Goal: Task Accomplishment & Management: Manage account settings

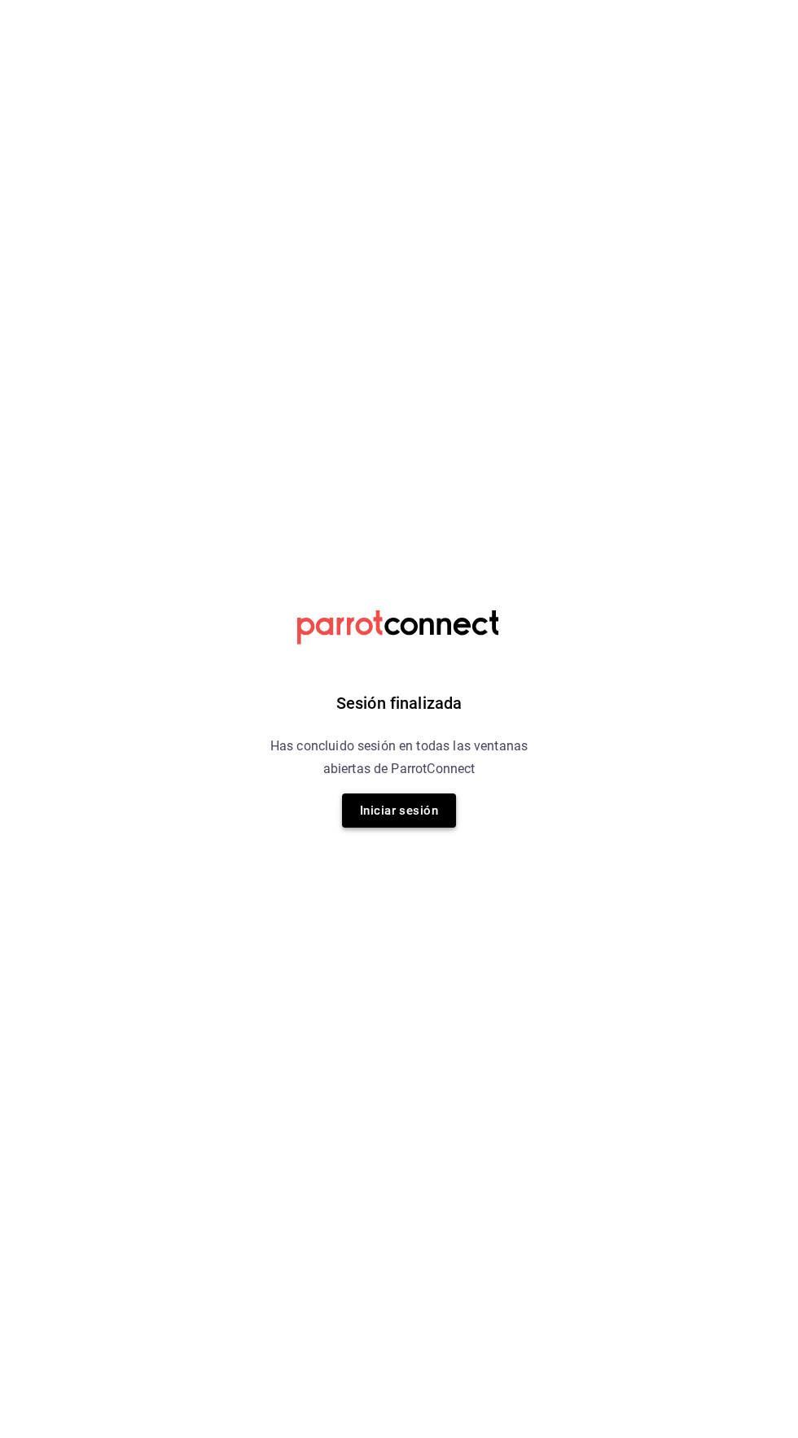
click at [386, 808] on button "Iniciar sesión" at bounding box center [399, 810] width 114 height 34
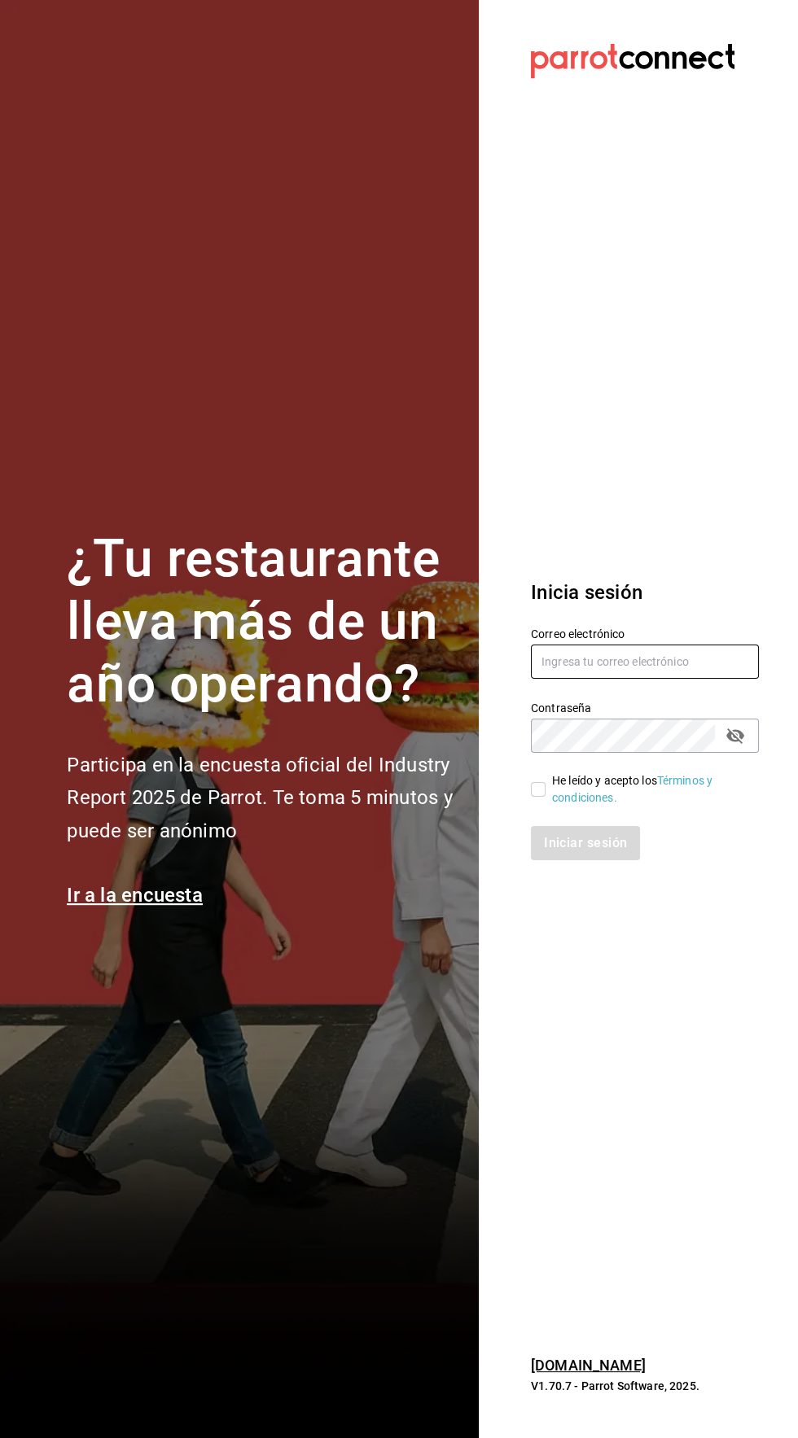
click at [675, 679] on input "text" at bounding box center [645, 662] width 228 height 34
type input "[EMAIL_ADDRESS][DOMAIN_NAME]"
click at [535, 797] on input "He leído y acepto los Términos y condiciones." at bounding box center [538, 789] width 15 height 15
checkbox input "true"
click at [628, 860] on button "Iniciar sesión" at bounding box center [586, 843] width 111 height 34
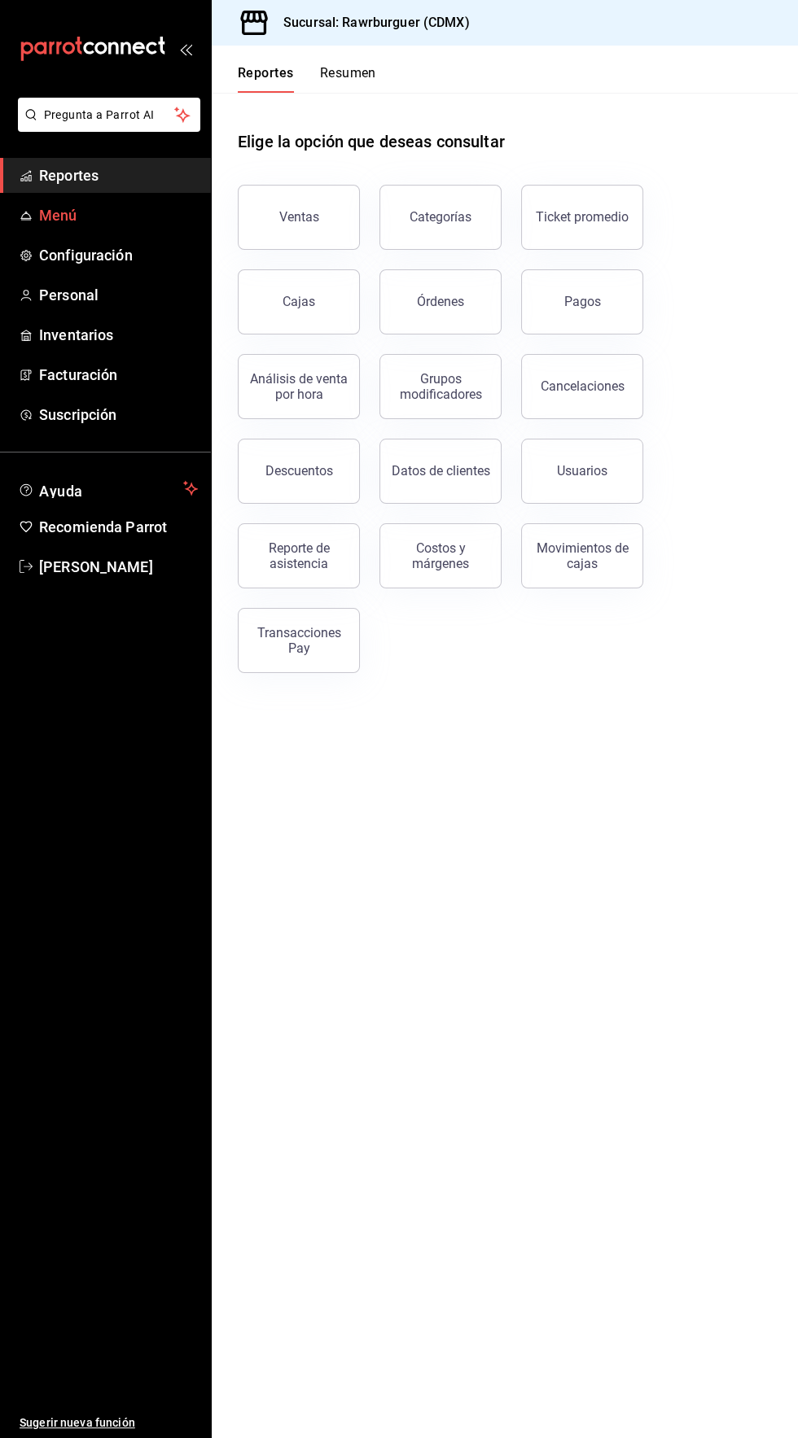
click at [57, 216] on span "Menú" at bounding box center [118, 215] width 159 height 22
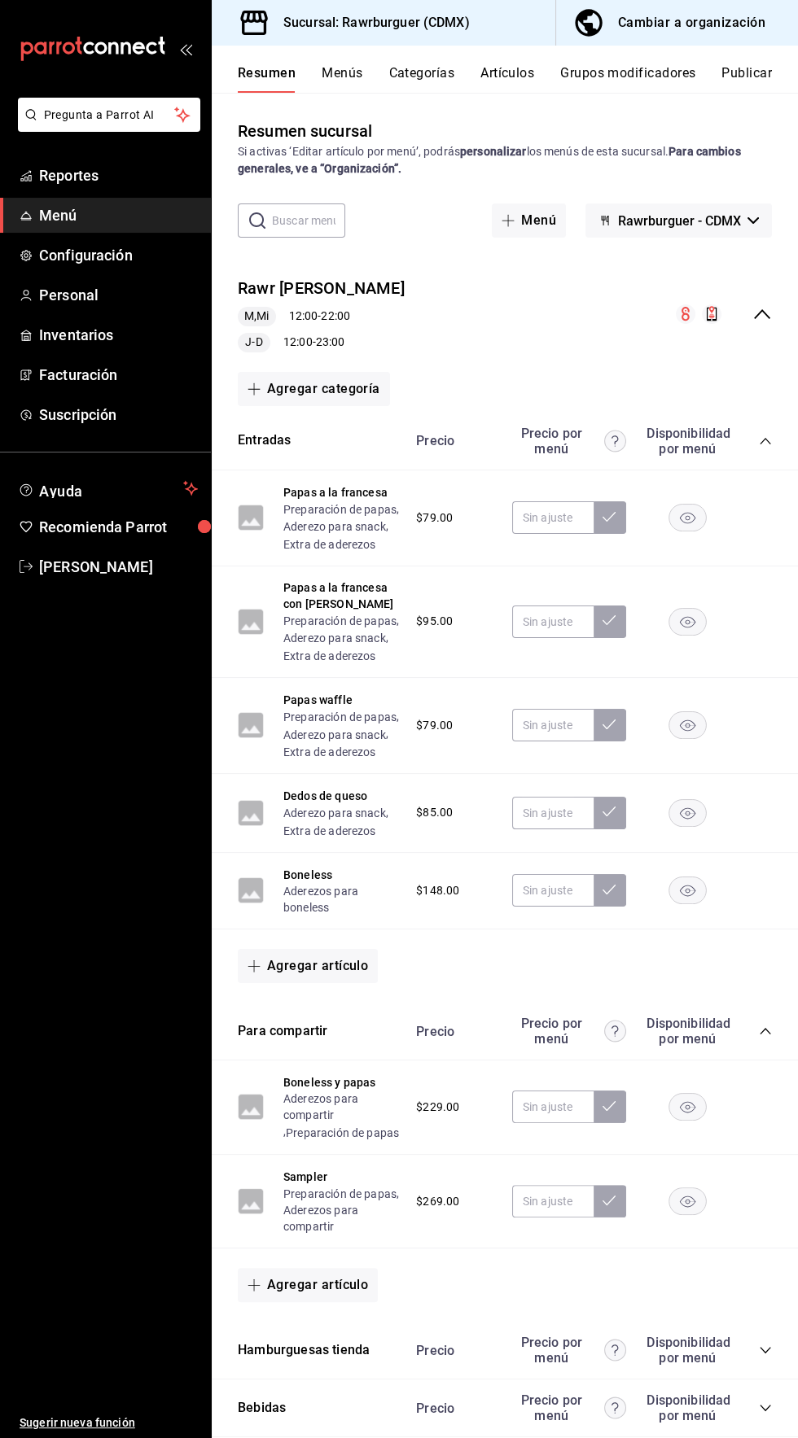
click at [341, 75] on button "Menús" at bounding box center [341, 79] width 41 height 28
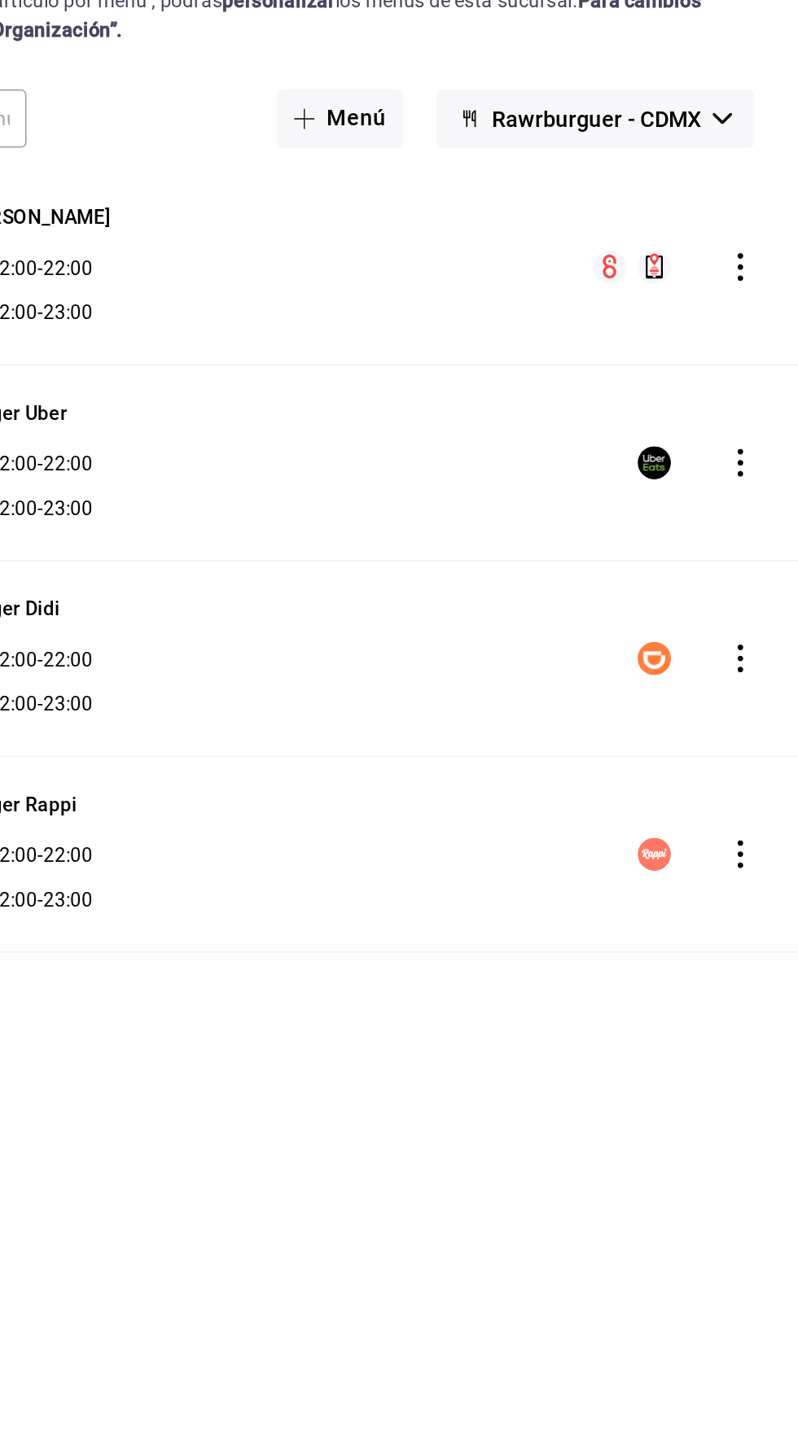
click at [763, 422] on icon "actions" at bounding box center [763, 422] width 3 height 16
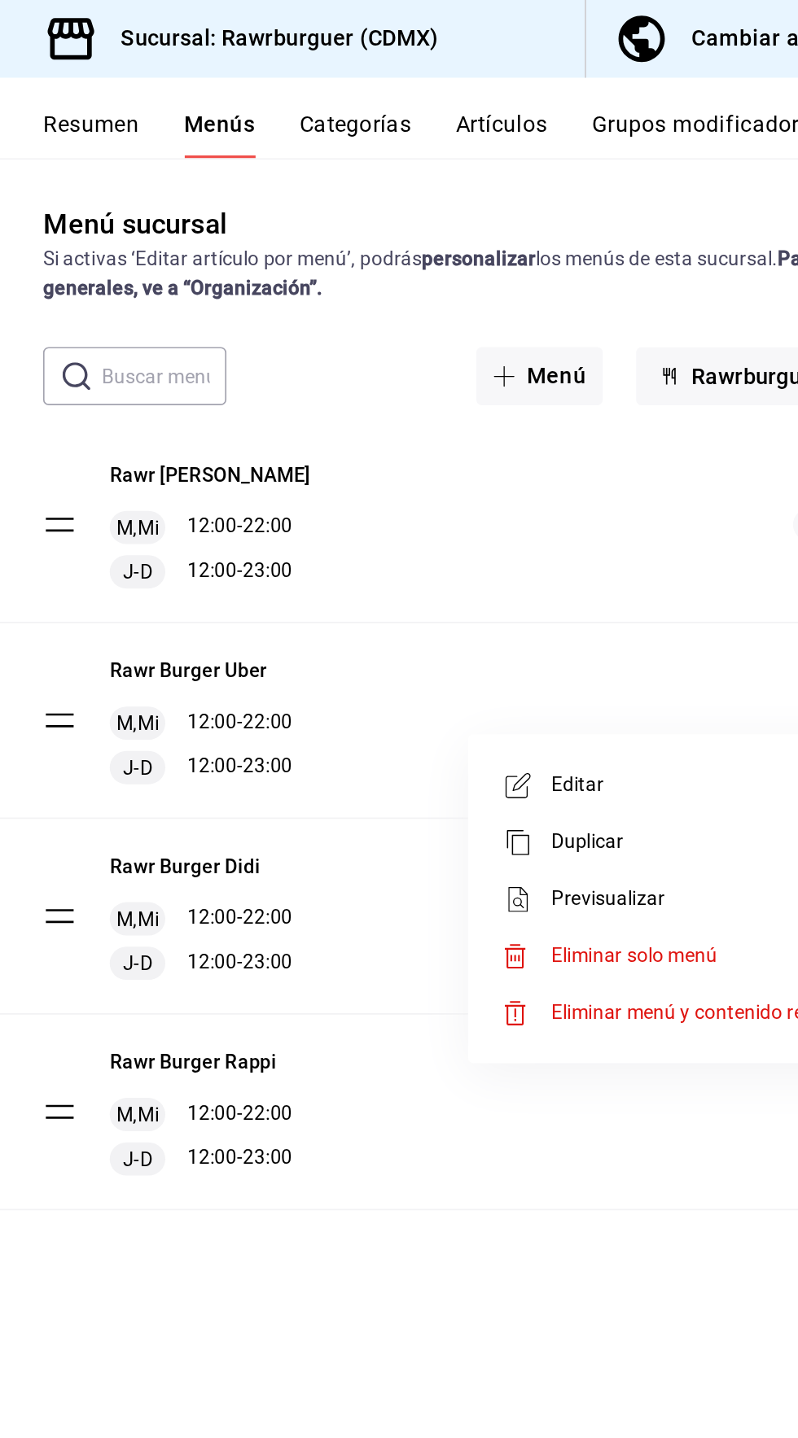
click at [570, 454] on span "Editar" at bounding box center [634, 460] width 199 height 17
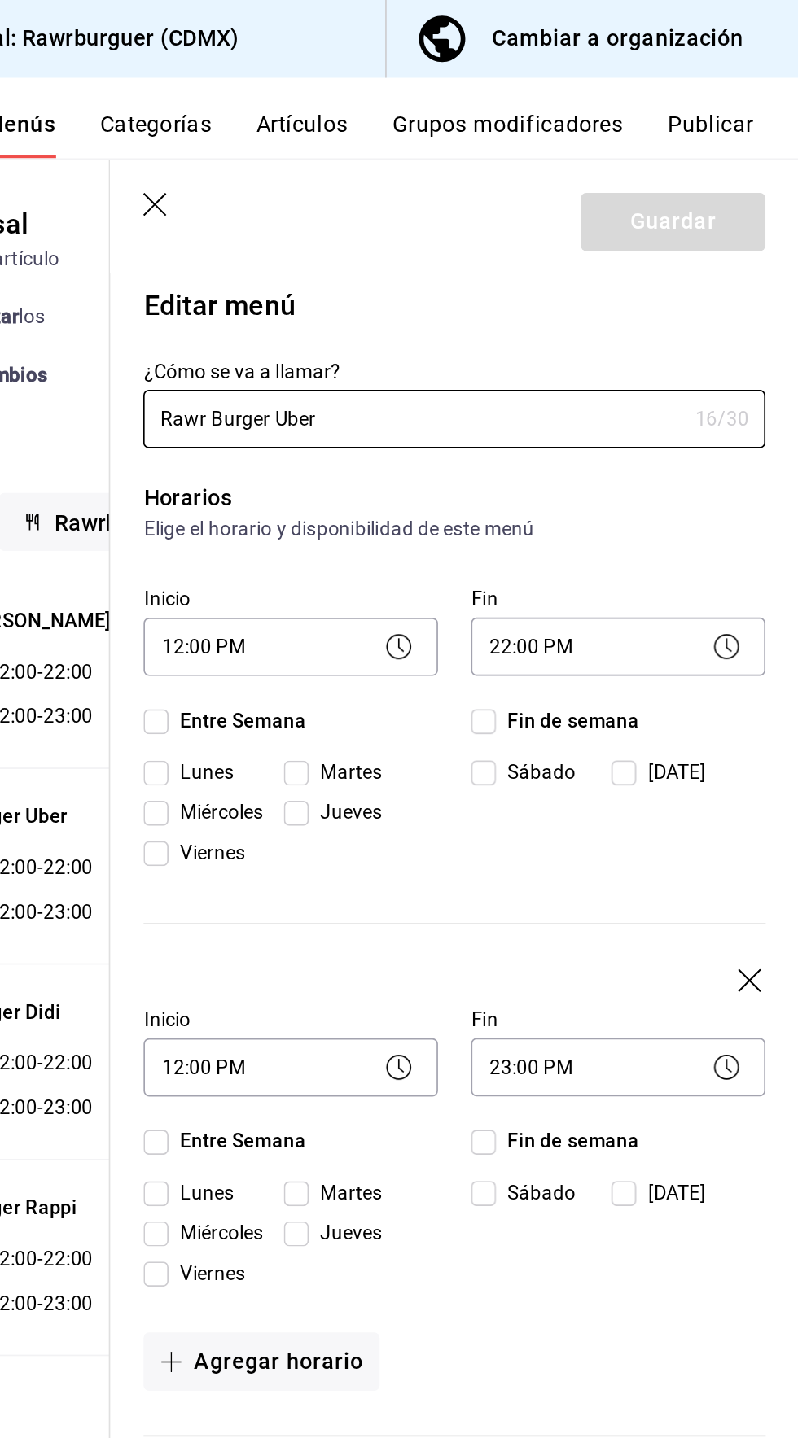
checkbox input "true"
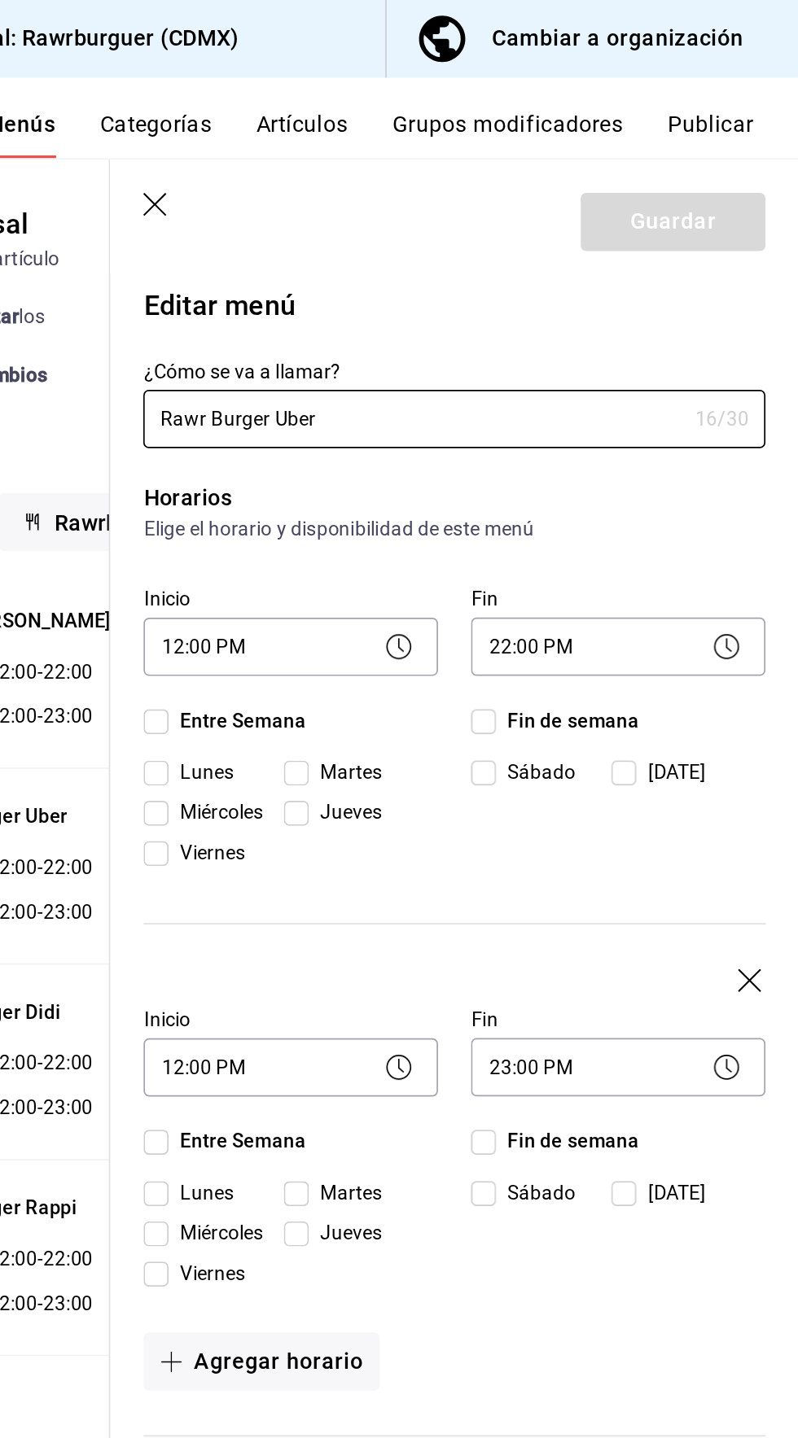
checkbox input "true"
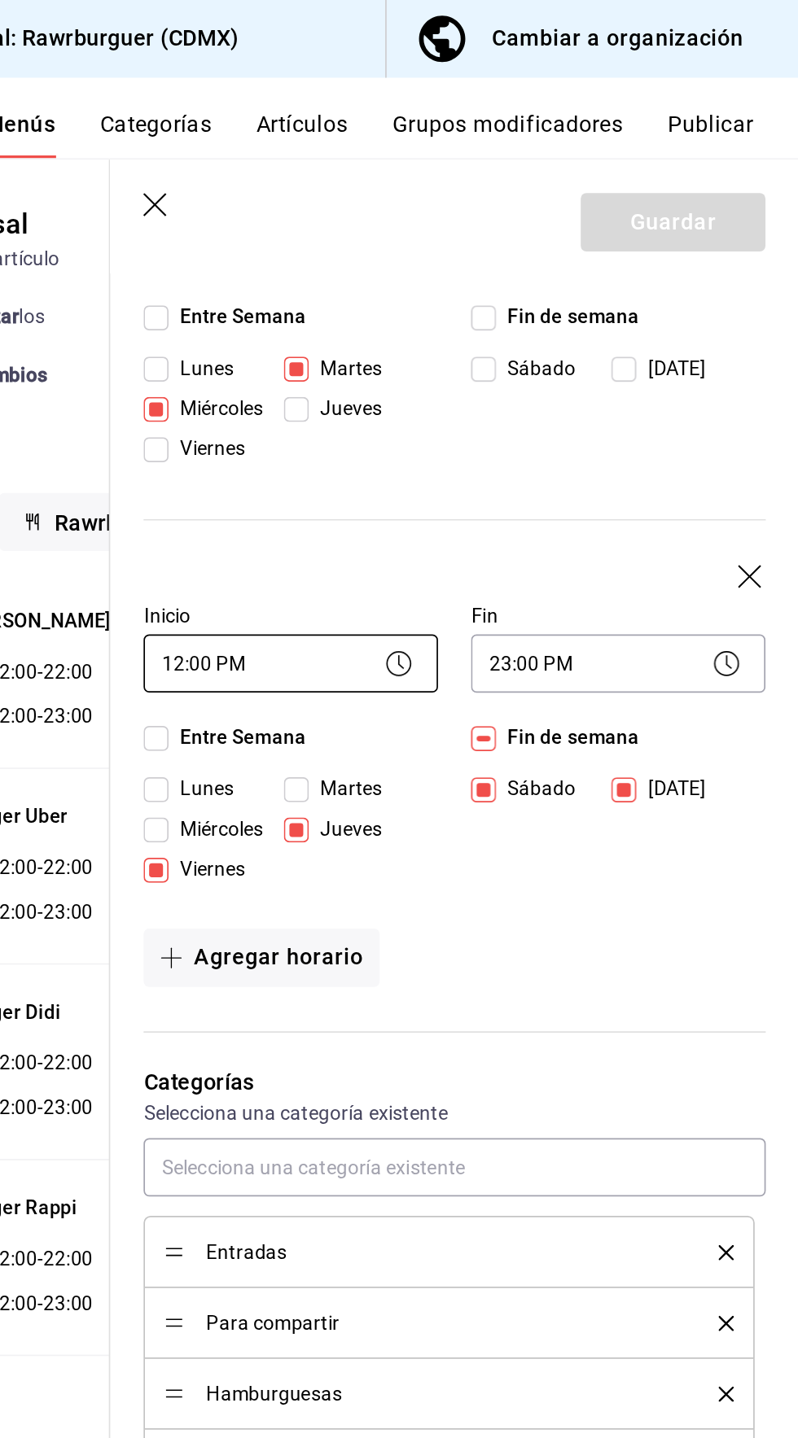
click at [452, 395] on body "Pregunta a Parrot AI Reportes Menú Configuración Personal Inventarios Facturaci…" at bounding box center [399, 719] width 798 height 1438
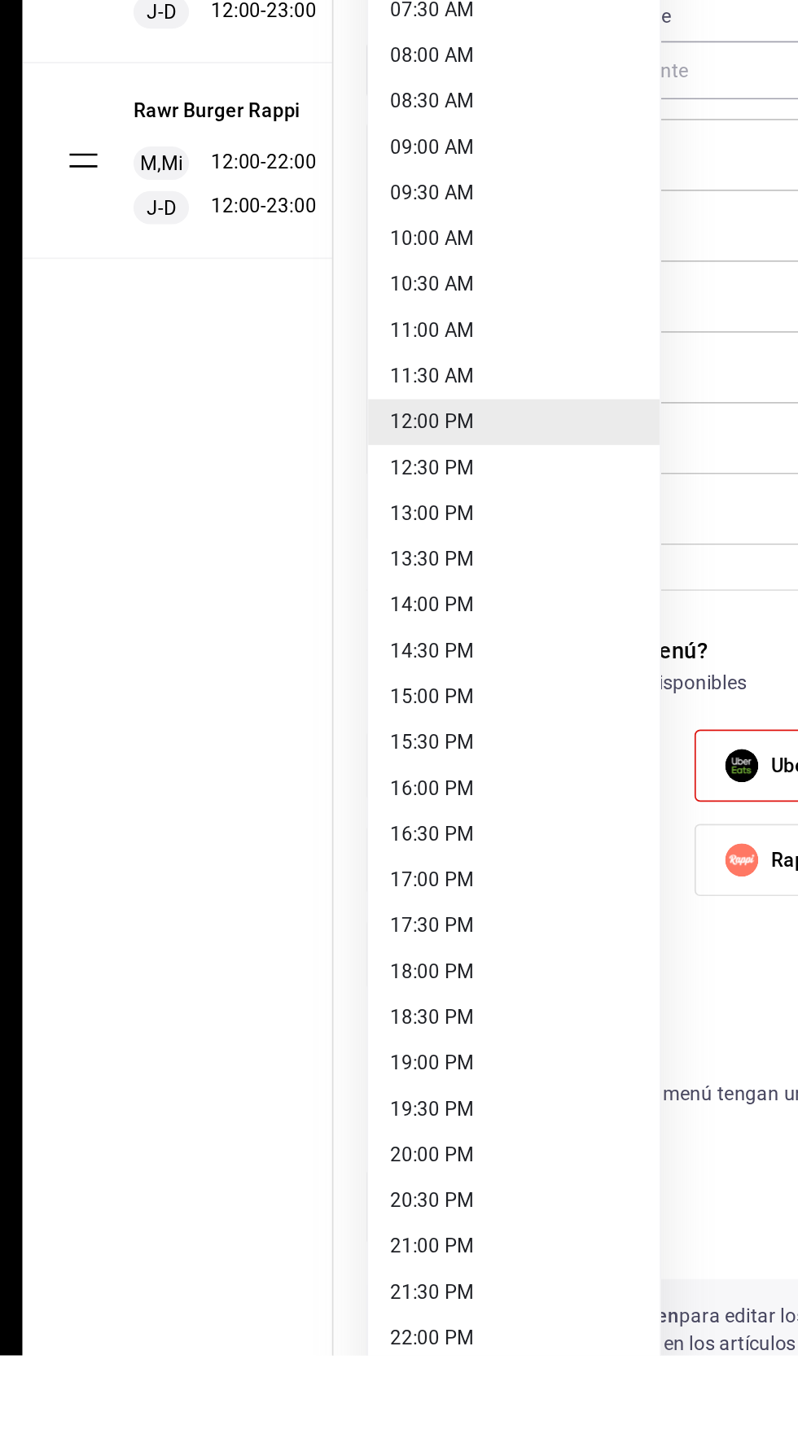
click at [506, 1269] on li "19:00 PM" at bounding box center [499, 1266] width 171 height 27
type input "19:00"
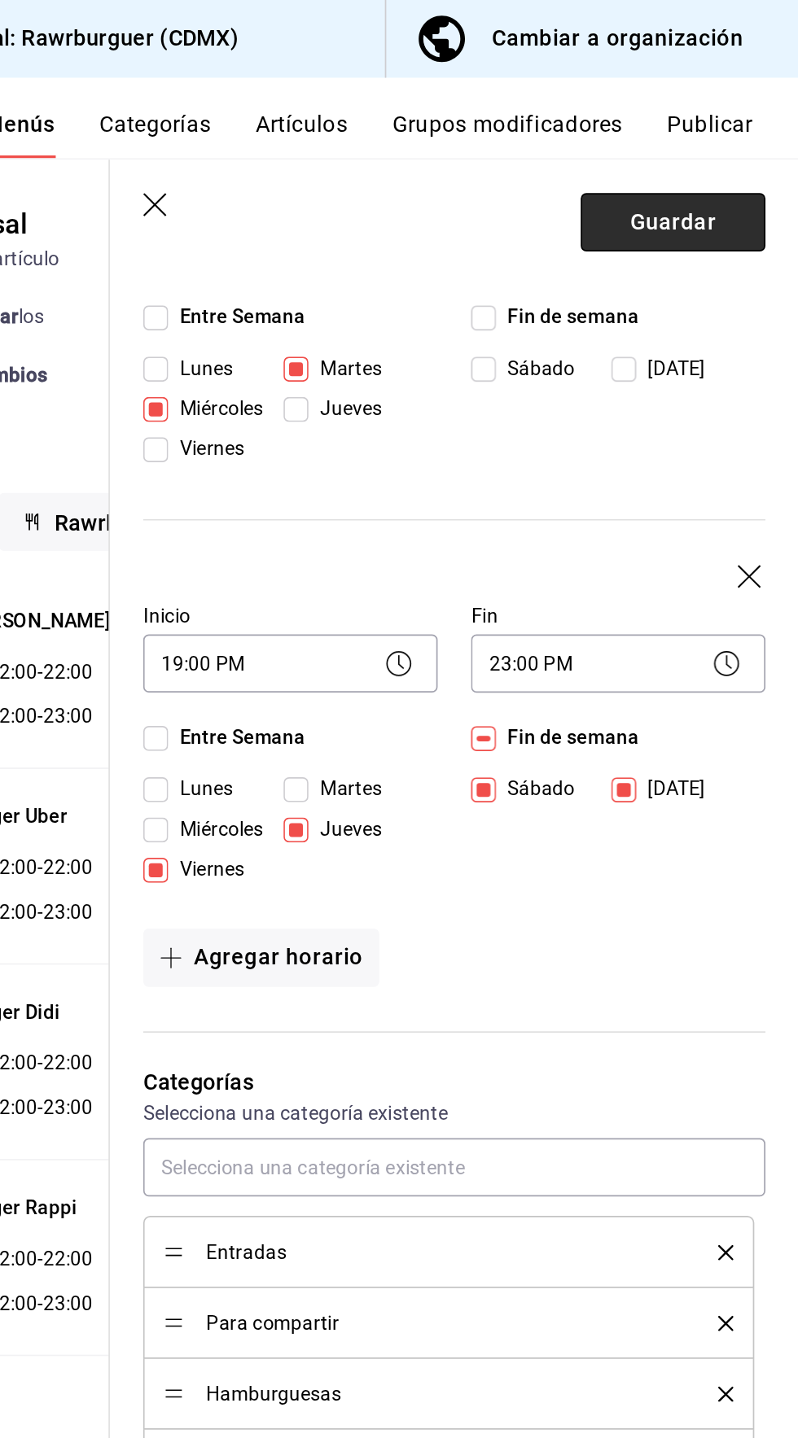
click at [697, 114] on button "Guardar" at bounding box center [724, 130] width 108 height 34
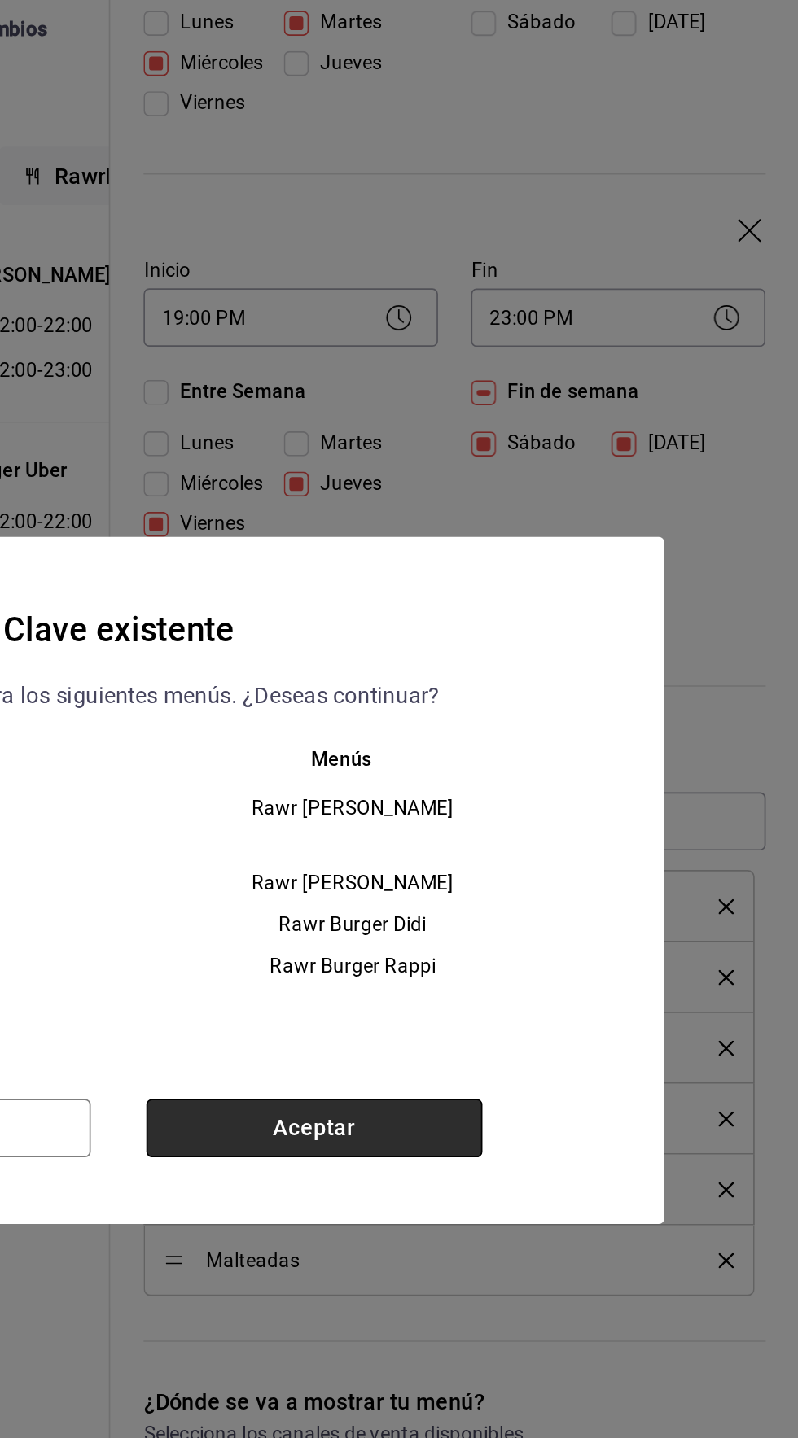
click at [570, 881] on button "Aceptar" at bounding box center [513, 864] width 197 height 34
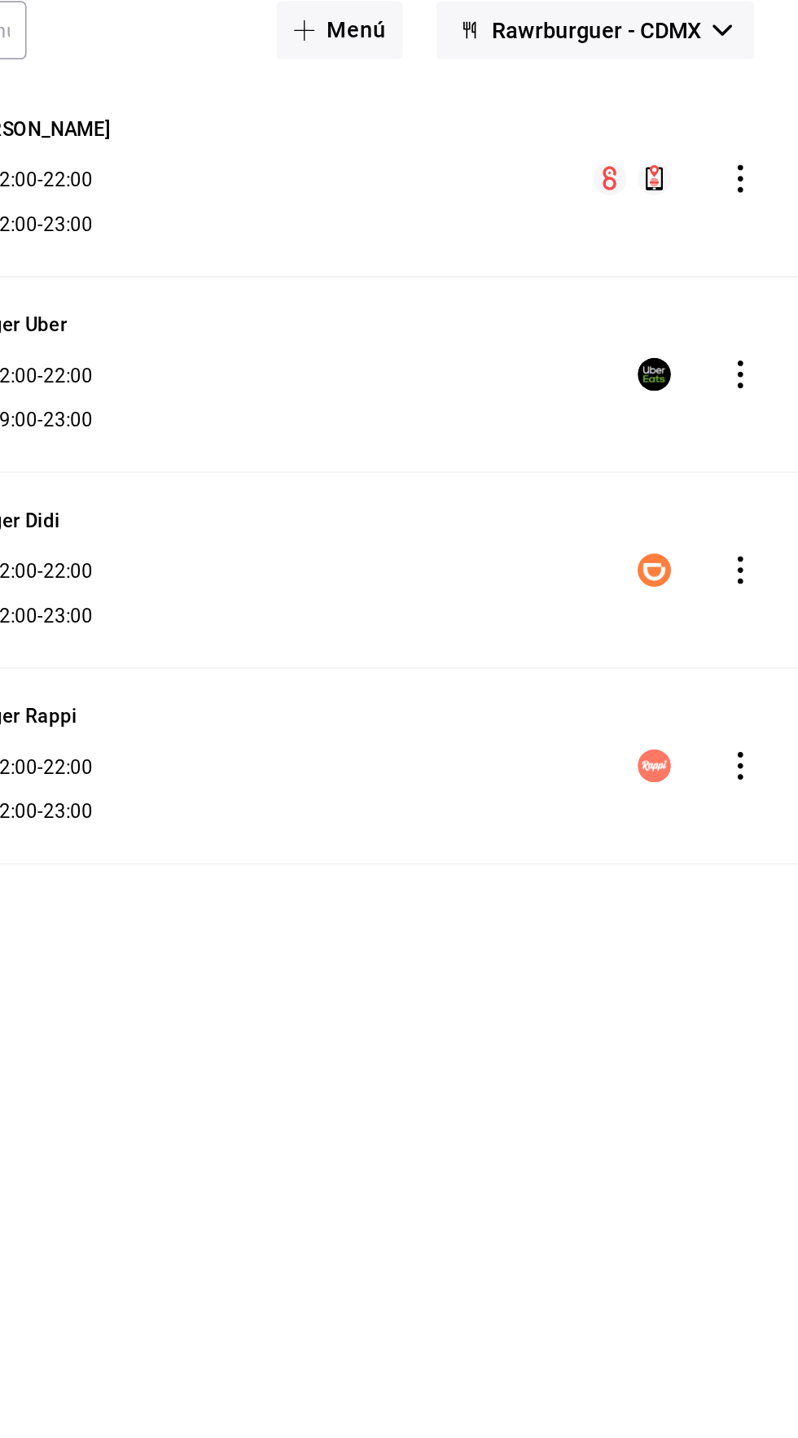
click at [761, 530] on icon "actions" at bounding box center [763, 537] width 16 height 16
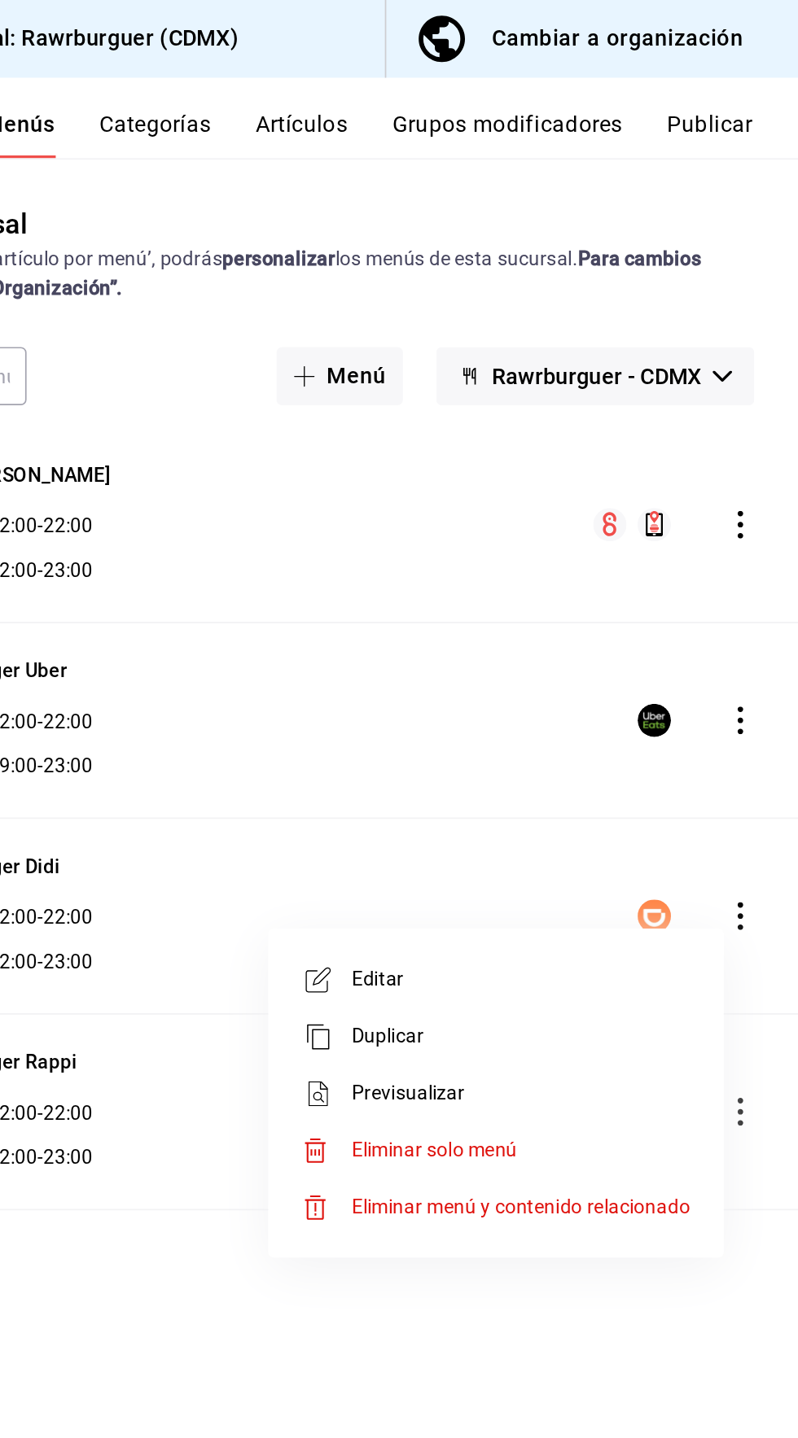
click at [522, 571] on icon at bounding box center [516, 575] width 20 height 20
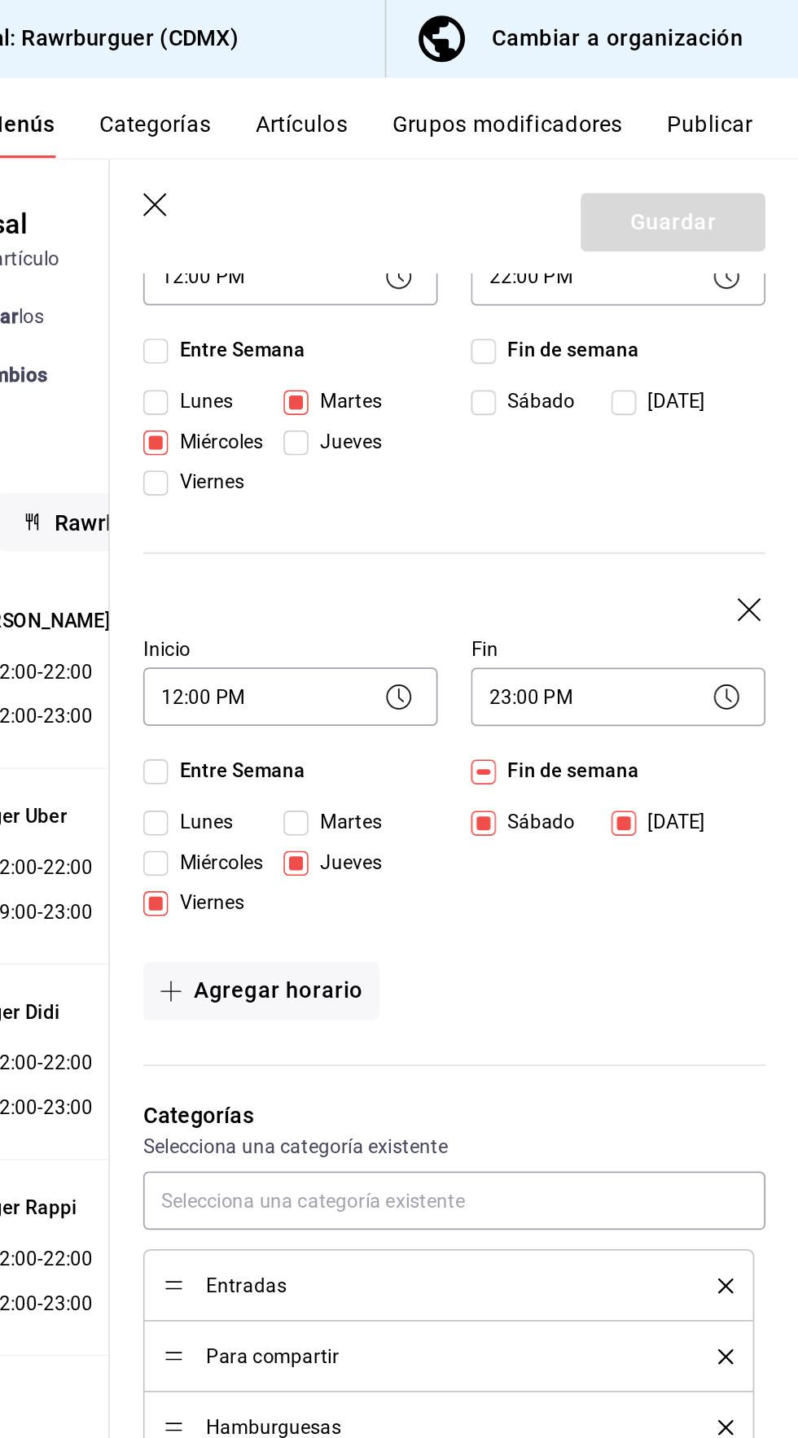
scroll to position [235, 0]
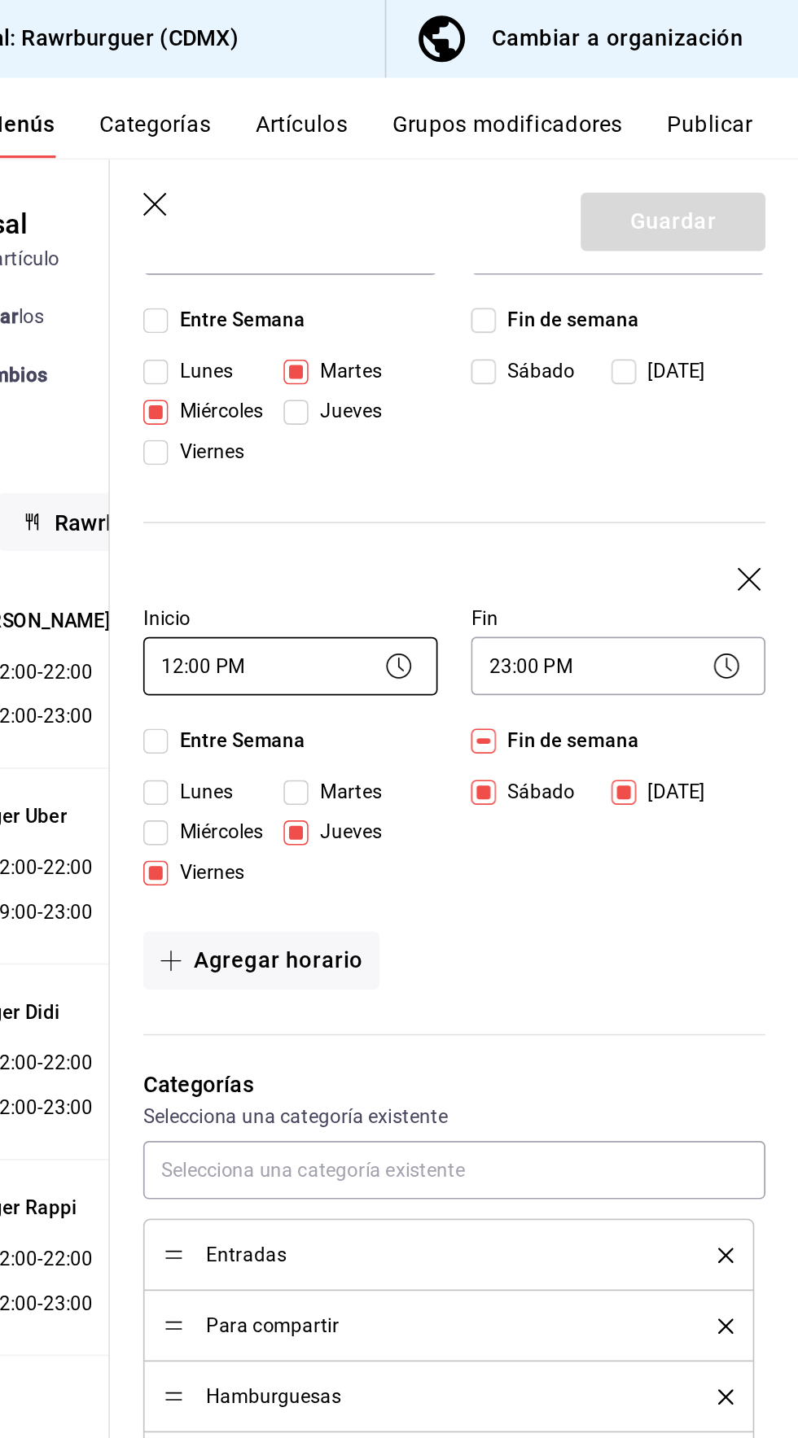
click at [437, 383] on body "Pregunta a Parrot AI Reportes Menú Configuración Personal Inventarios Facturaci…" at bounding box center [399, 719] width 798 height 1438
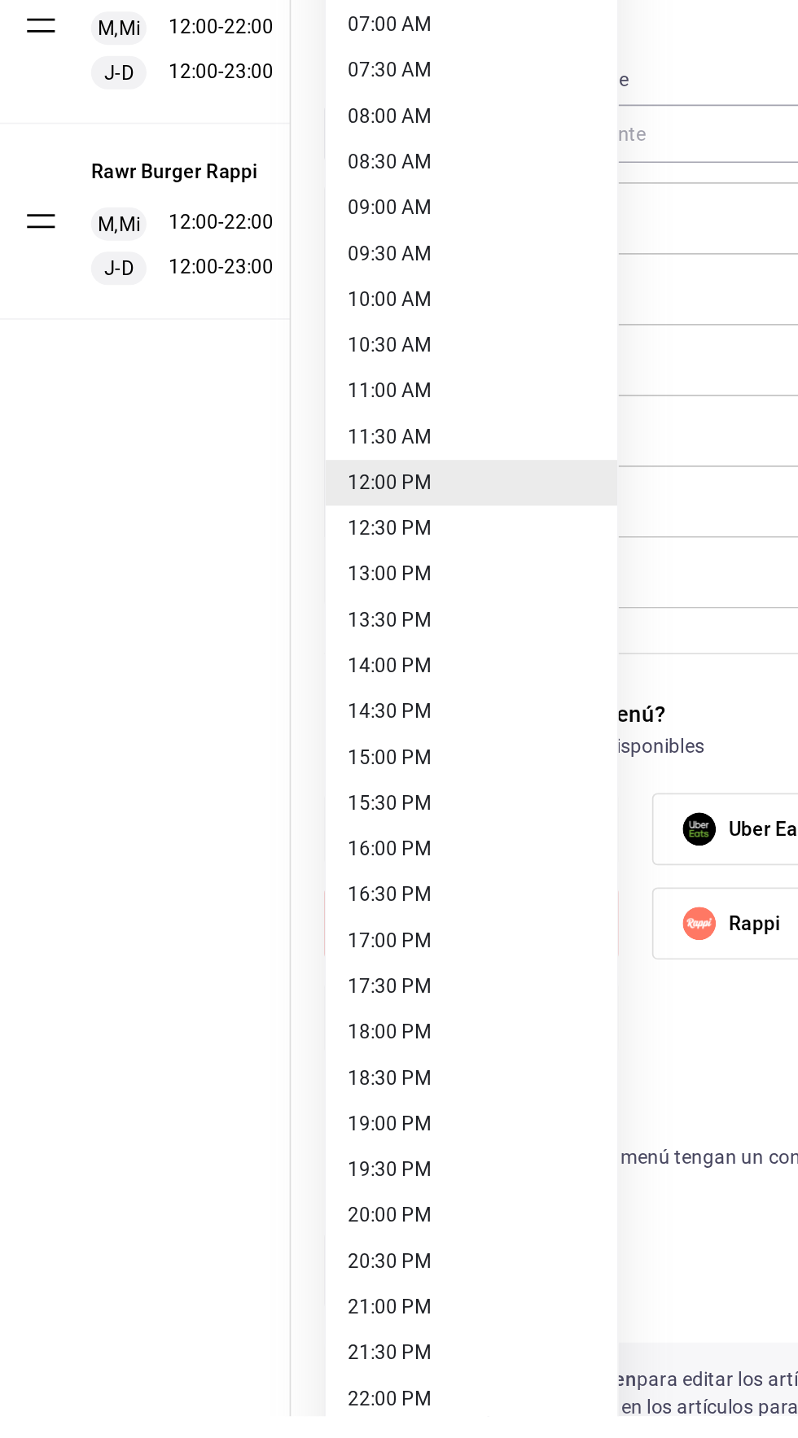
click at [441, 1267] on li "19:00 PM" at bounding box center [499, 1266] width 171 height 27
type input "19:00"
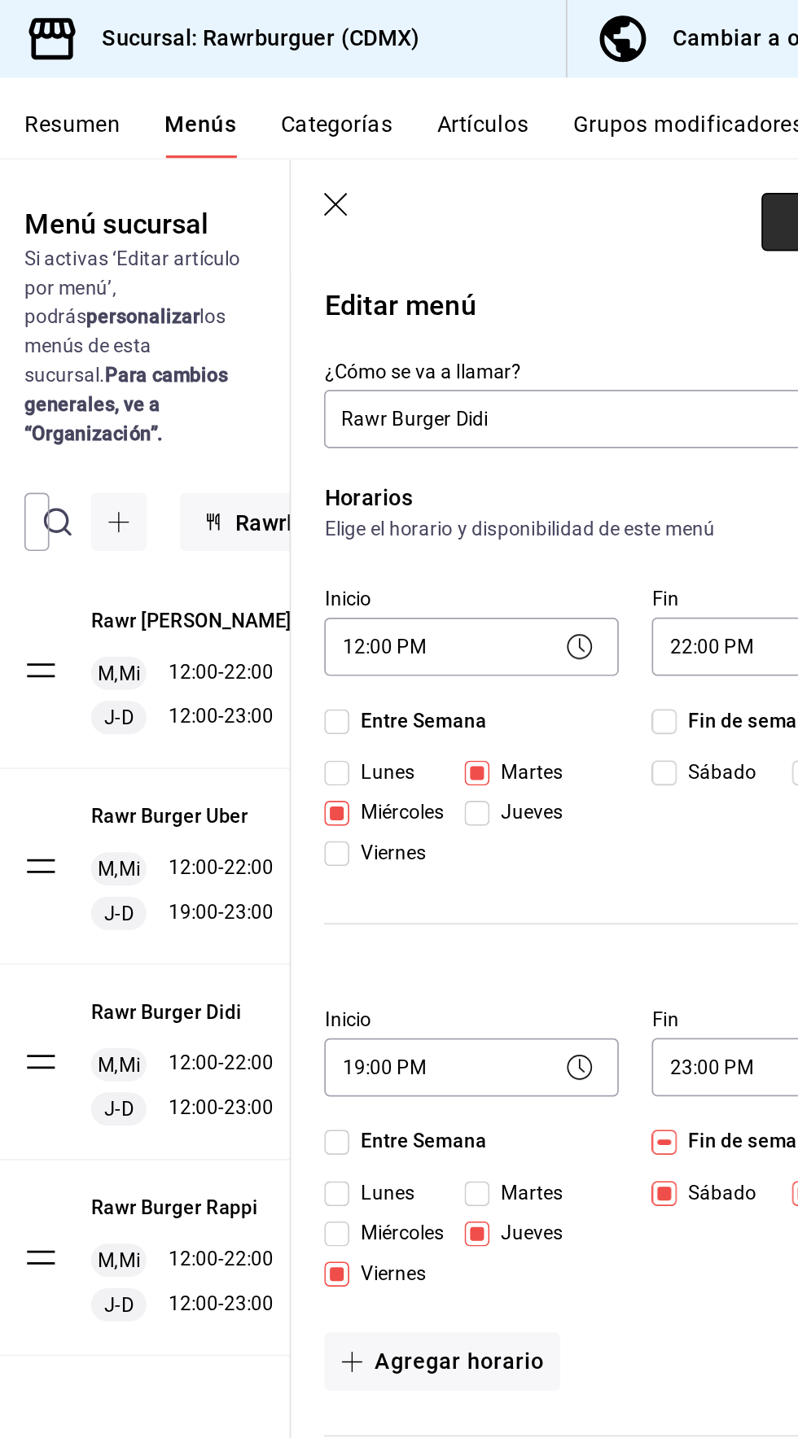
click at [673, 136] on button "Guardar" at bounding box center [724, 130] width 108 height 34
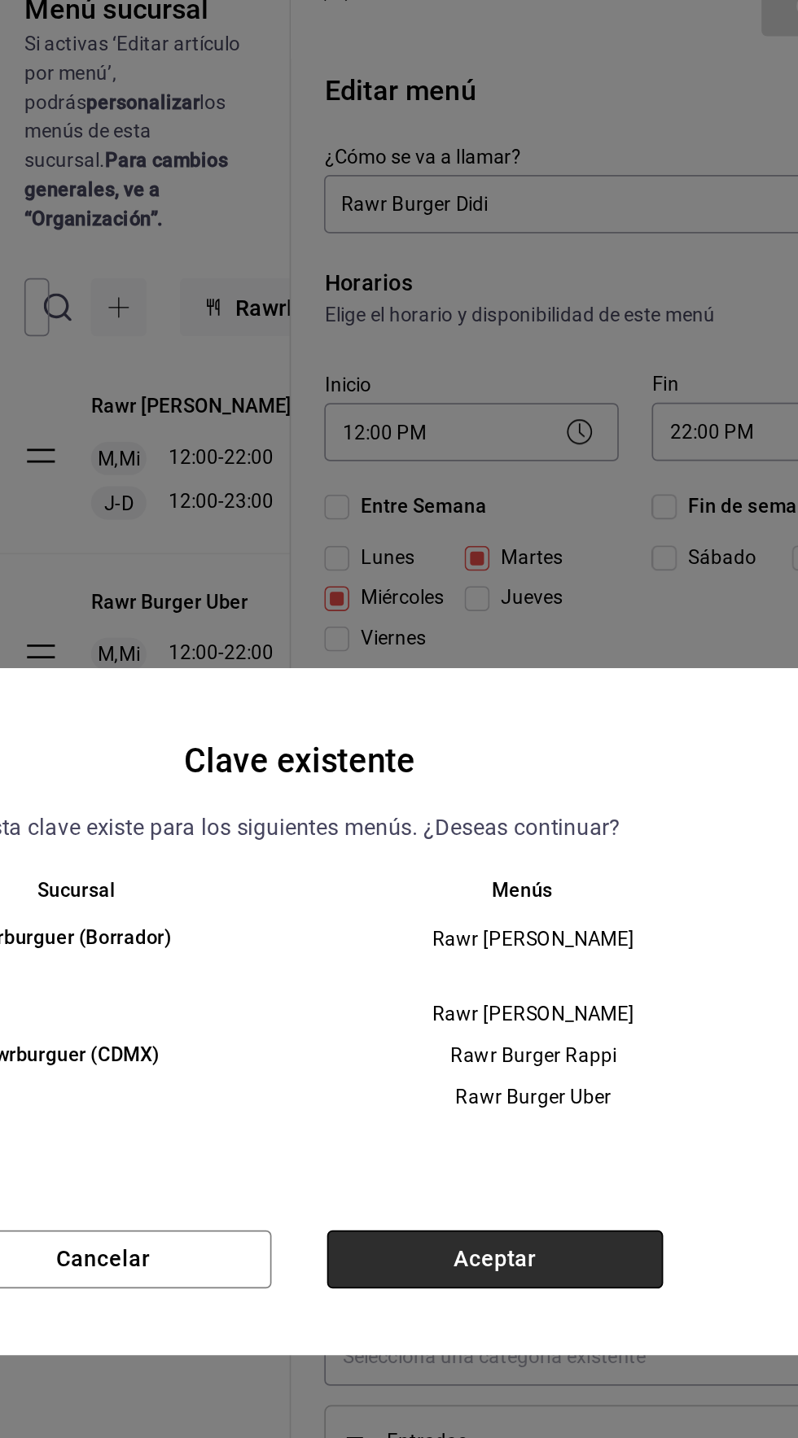
click at [553, 881] on button "Aceptar" at bounding box center [513, 864] width 197 height 34
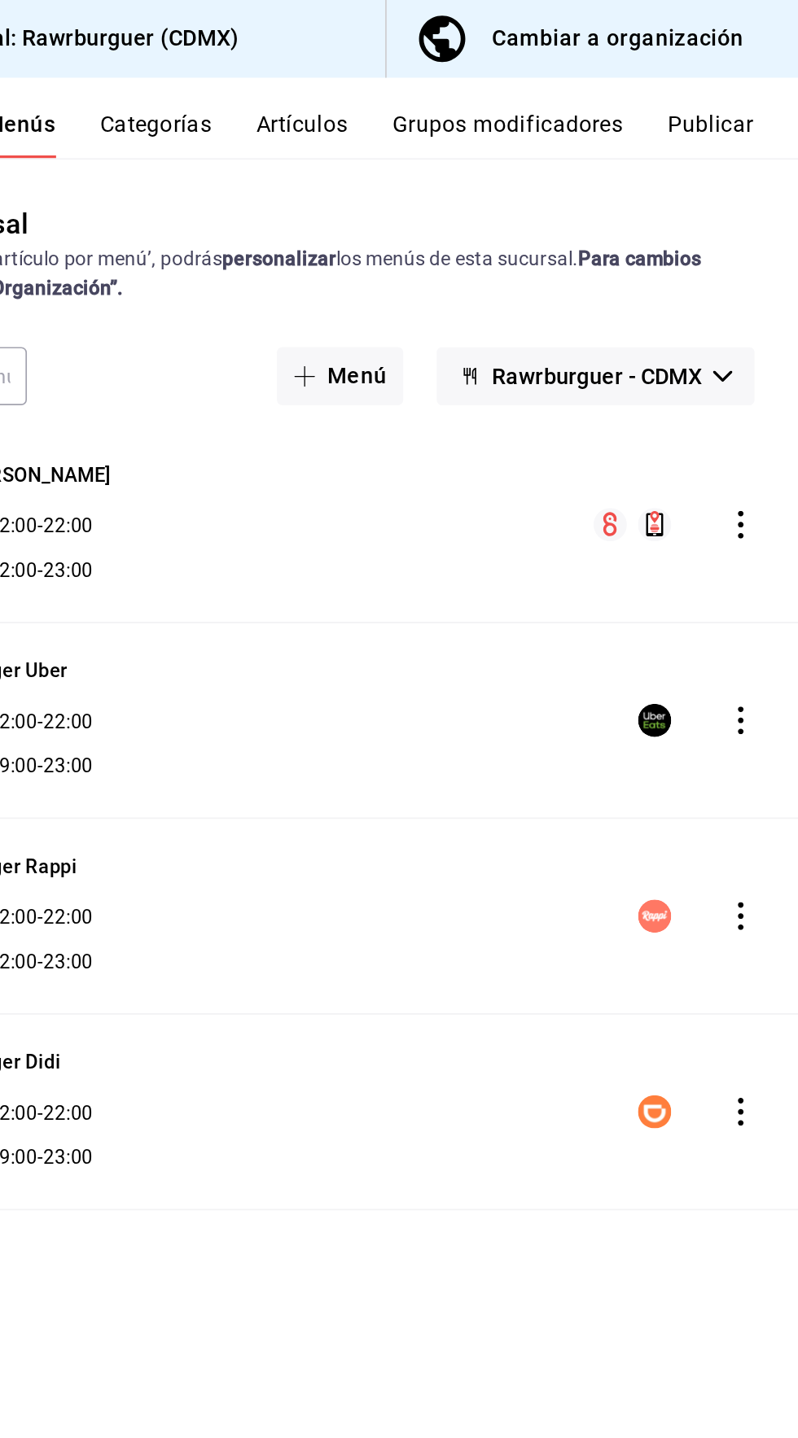
click at [739, 72] on button "Publicar" at bounding box center [745, 79] width 50 height 28
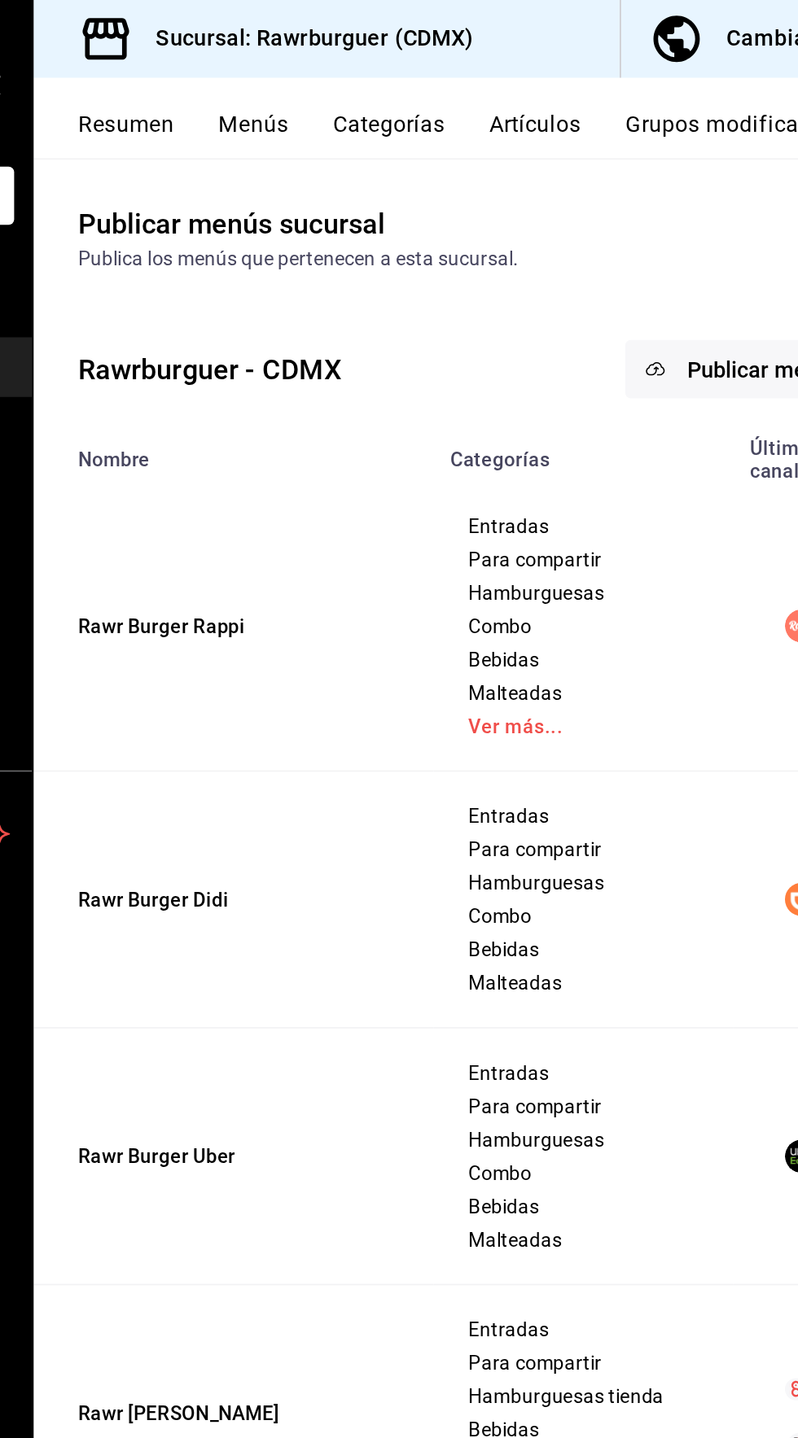
click at [618, 213] on span "Publicar menús" at bounding box center [639, 216] width 91 height 15
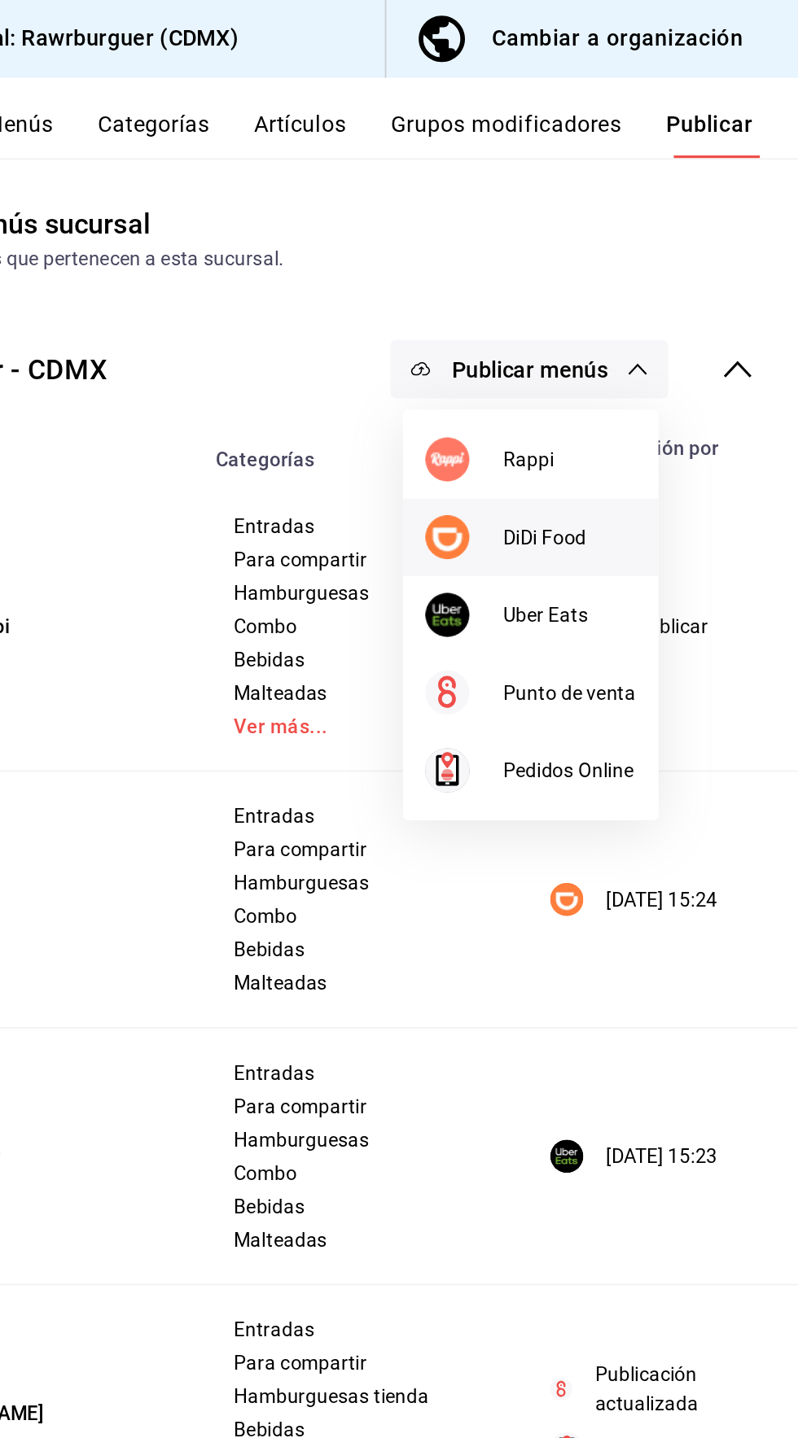
click at [631, 321] on span "DiDi Food" at bounding box center [663, 315] width 78 height 17
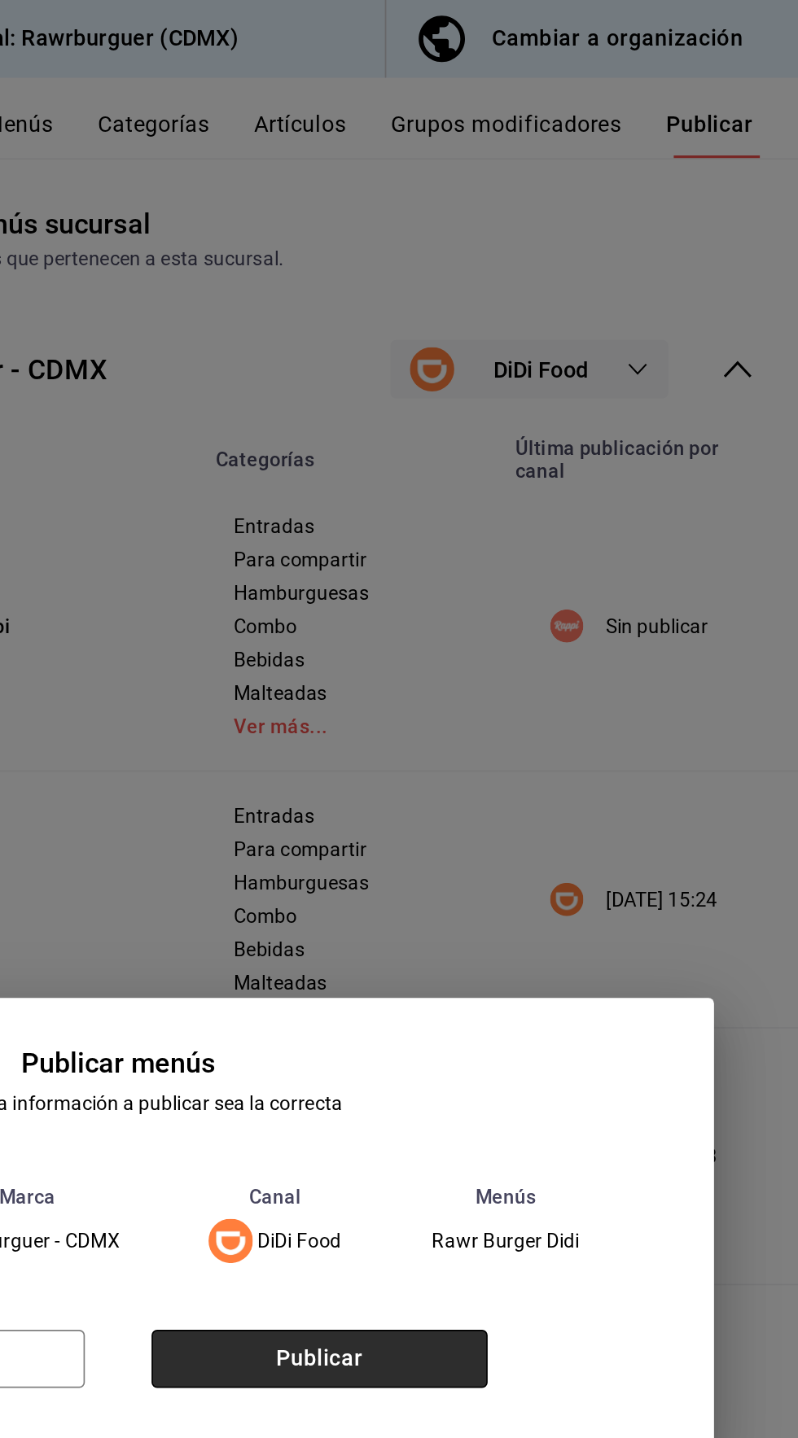
click at [573, 798] on button "Publicar" at bounding box center [516, 797] width 197 height 34
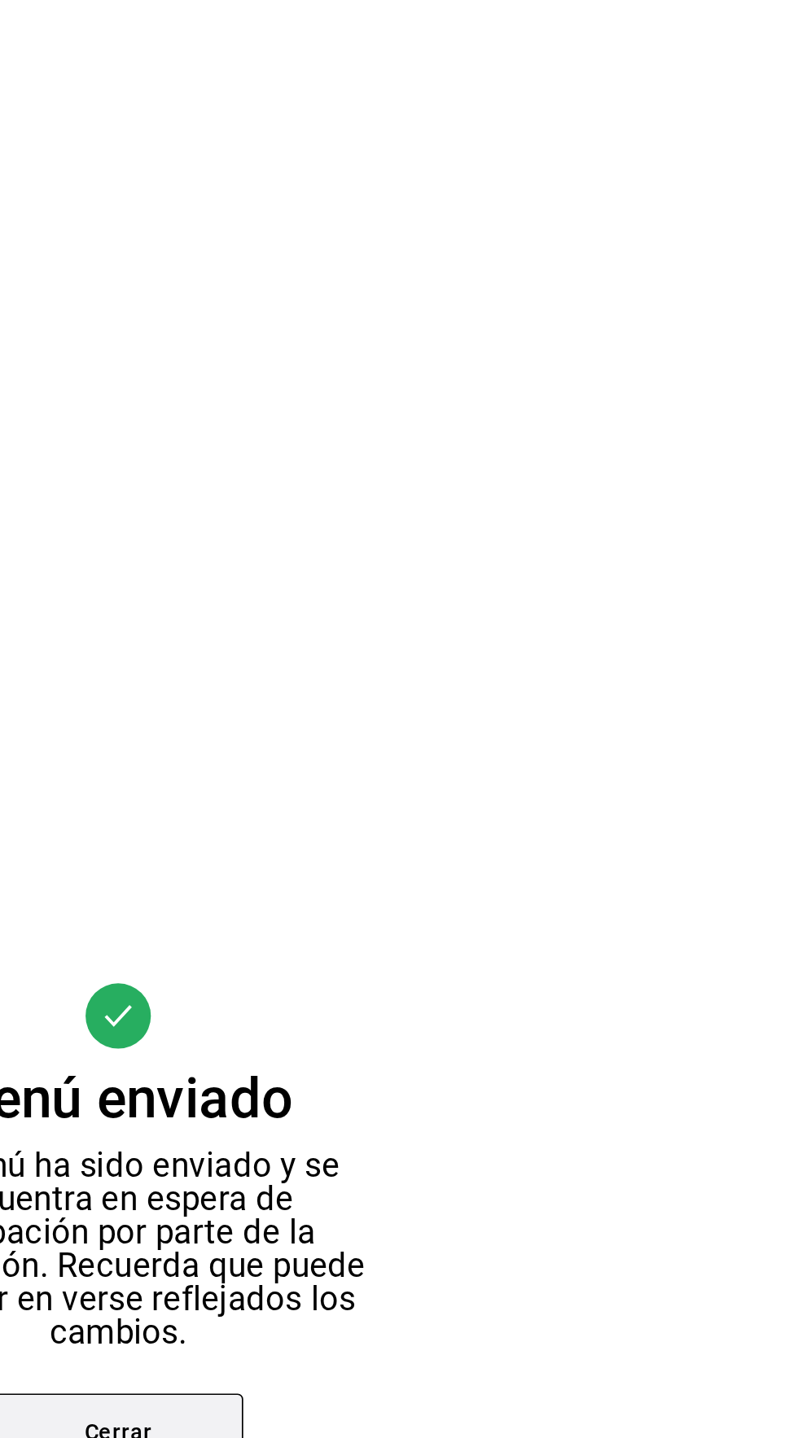
click at [431, 820] on button "Cerrar" at bounding box center [399, 840] width 146 height 46
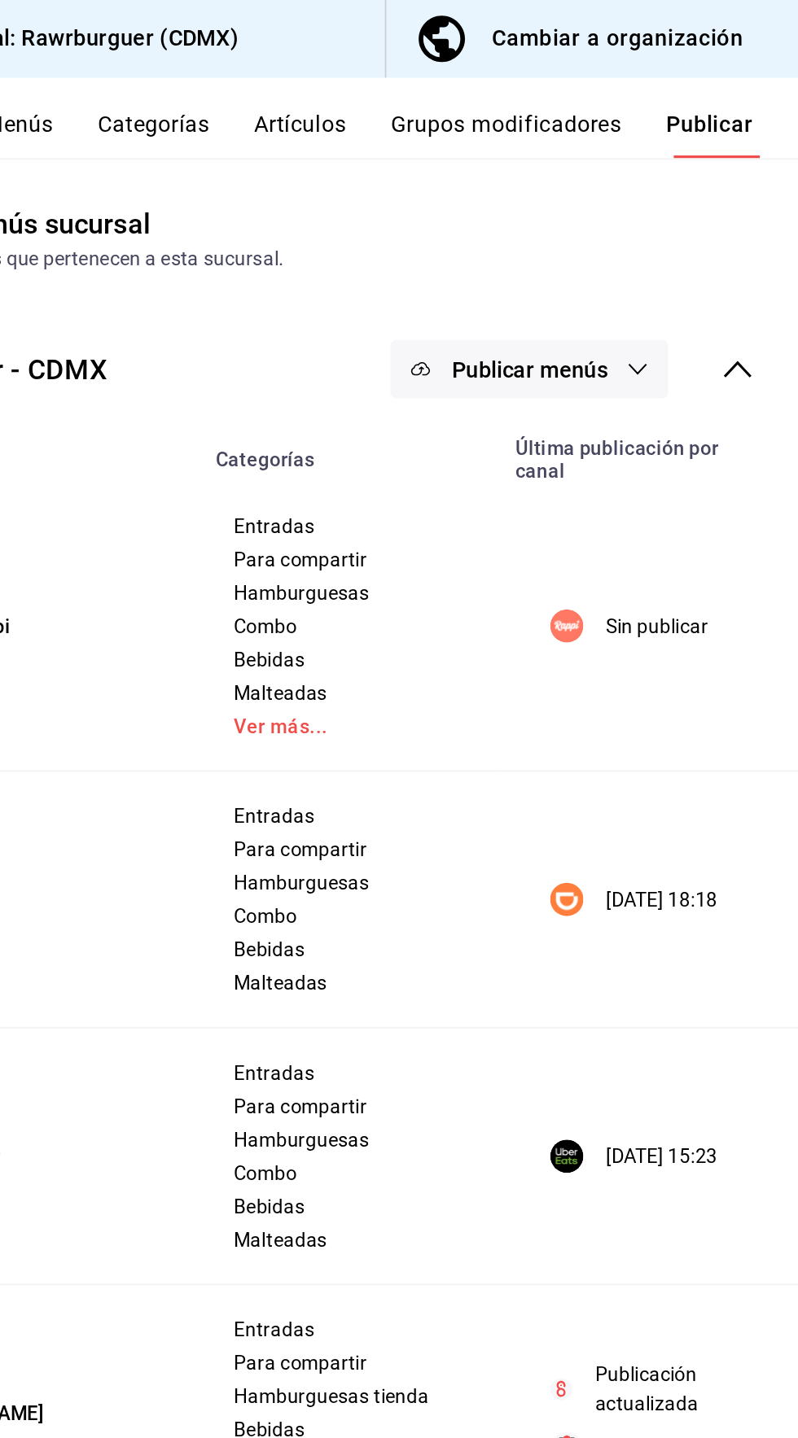
click at [647, 212] on span "Publicar menús" at bounding box center [639, 216] width 91 height 15
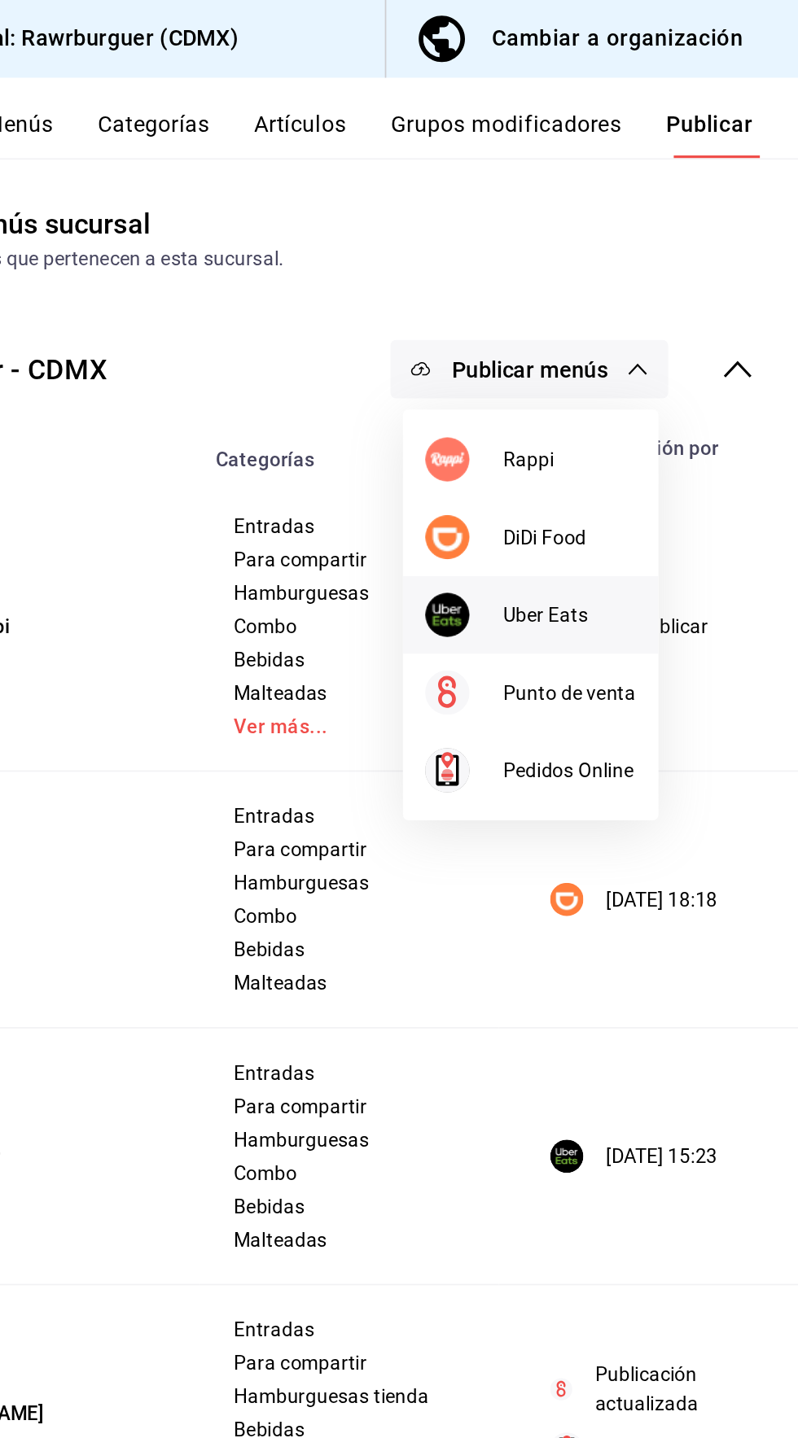
click at [645, 361] on span "Uber Eats" at bounding box center [663, 360] width 78 height 17
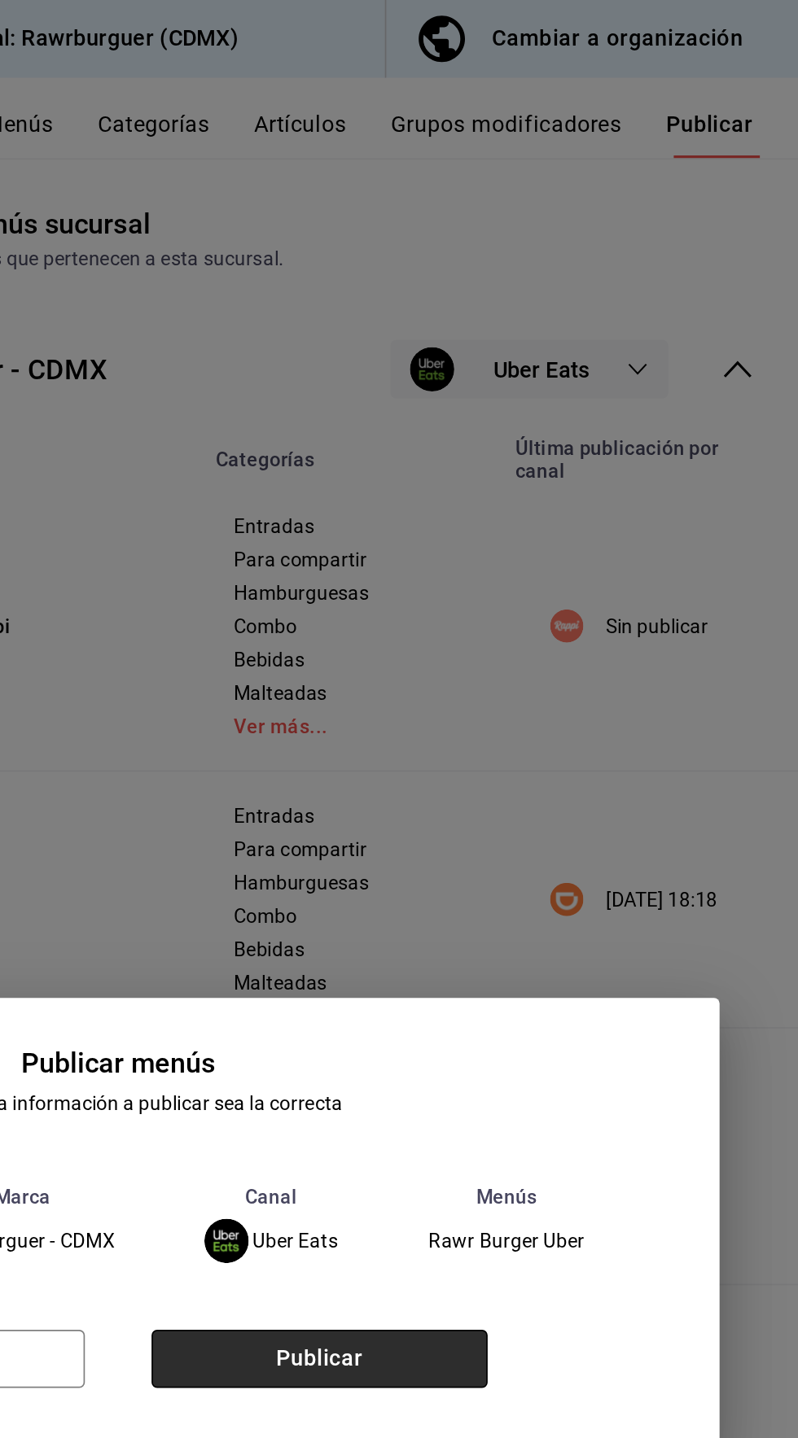
click at [588, 802] on button "Publicar" at bounding box center [516, 797] width 197 height 34
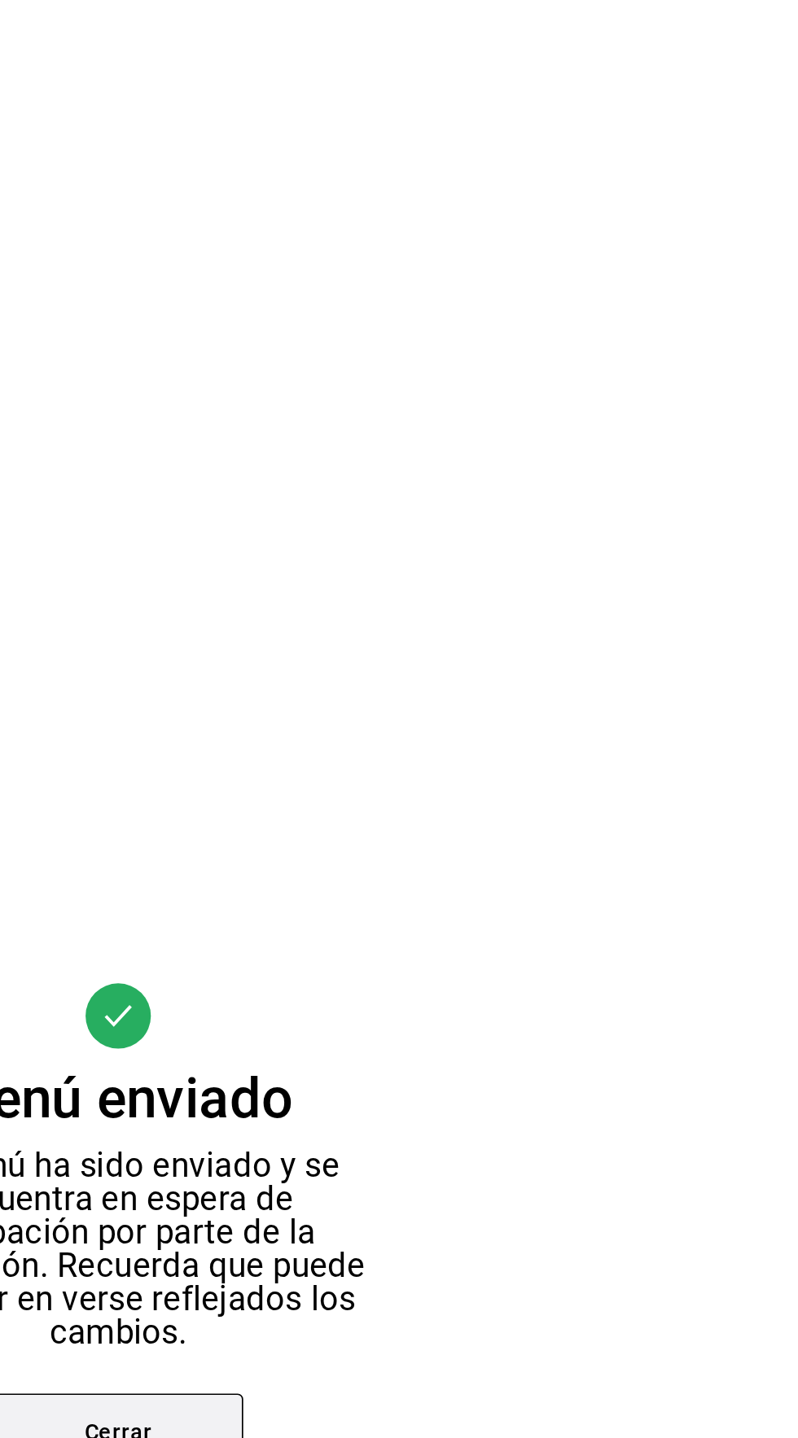
click at [400, 824] on button "Cerrar" at bounding box center [399, 840] width 146 height 46
